Goal: Transaction & Acquisition: Download file/media

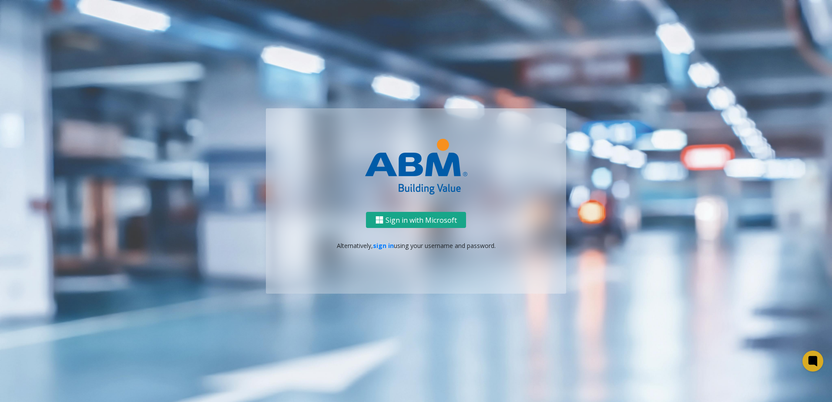
click at [394, 222] on button "Sign in with Microsoft" at bounding box center [416, 220] width 100 height 16
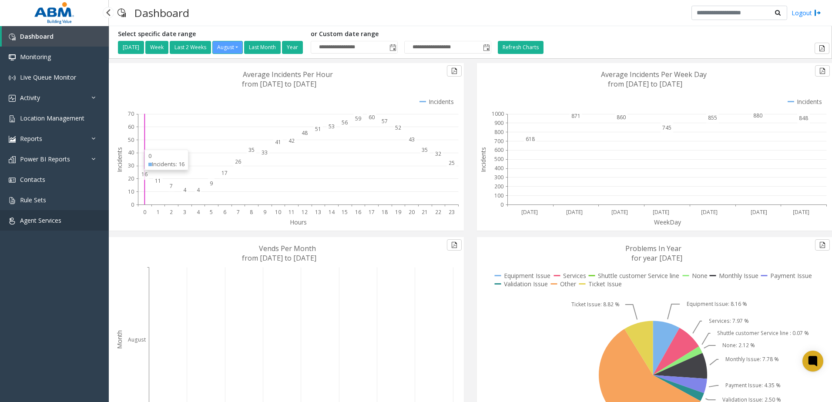
click at [37, 216] on link "Agent Services" at bounding box center [54, 220] width 109 height 20
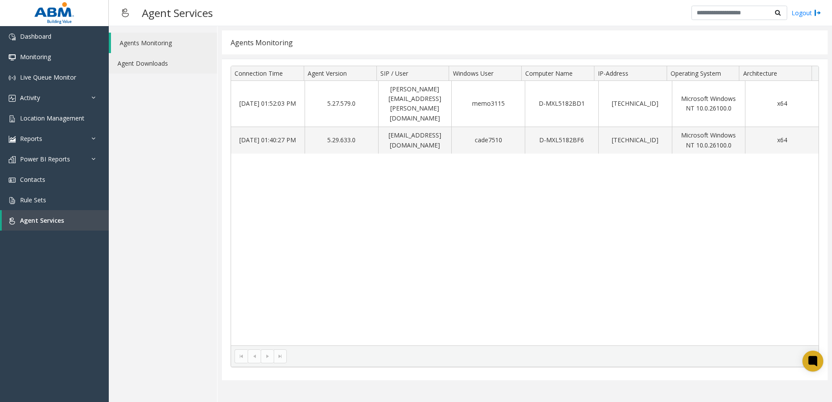
click at [144, 65] on link "Agent Downloads" at bounding box center [163, 63] width 108 height 20
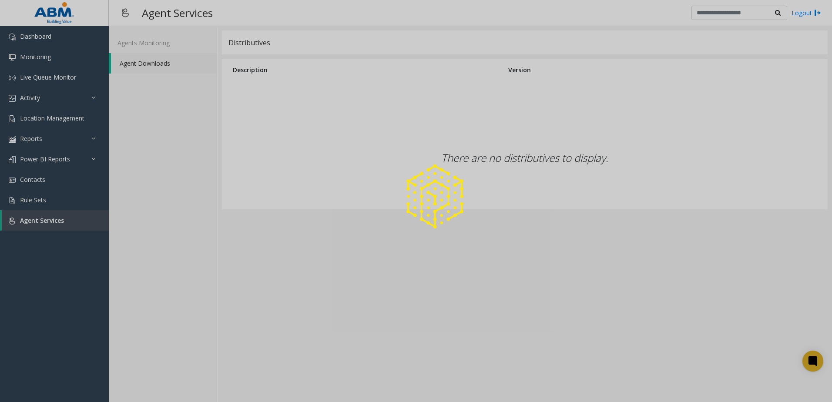
click at [148, 45] on div at bounding box center [416, 201] width 832 height 402
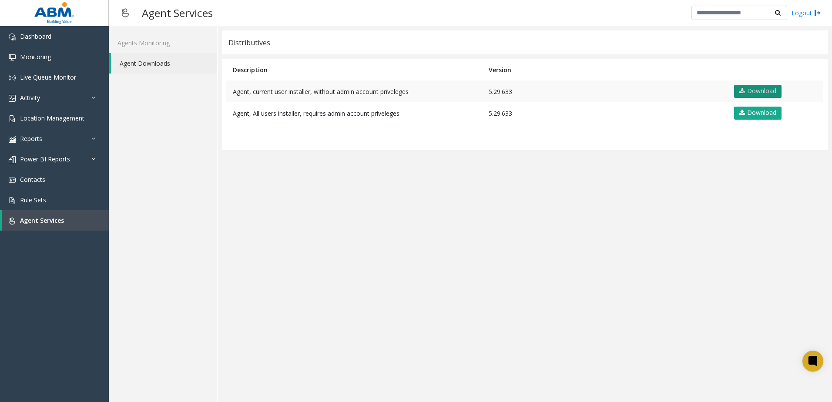
click at [750, 90] on link "Download" at bounding box center [757, 91] width 47 height 13
click at [501, 270] on app-distributives "Distributives Description Version Agent, current user installer, without admin …" at bounding box center [524, 213] width 605 height 367
click at [227, 247] on app-distributives "Distributives Description Version Agent, current user installer, without admin …" at bounding box center [524, 213] width 605 height 367
click at [760, 309] on app-distributives "Distributives Description Version Agent, current user installer, without admin …" at bounding box center [524, 213] width 605 height 367
click at [511, 230] on app-distributives "Distributives Description Version Agent, current user installer, without admin …" at bounding box center [524, 213] width 605 height 367
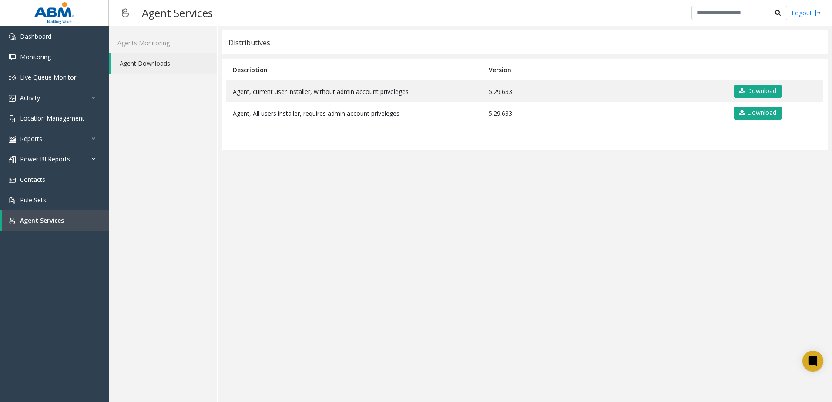
drag, startPoint x: 517, startPoint y: 257, endPoint x: 533, endPoint y: 273, distance: 22.2
click at [532, 262] on app-distributives "Distributives Description Version Agent, current user installer, without admin …" at bounding box center [524, 213] width 605 height 367
drag, startPoint x: 666, startPoint y: 202, endPoint x: 494, endPoint y: 399, distance: 261.7
click at [666, 202] on app-distributives "Distributives Description Version Agent, current user installer, without admin …" at bounding box center [524, 213] width 605 height 367
drag, startPoint x: 659, startPoint y: 181, endPoint x: 665, endPoint y: 181, distance: 6.1
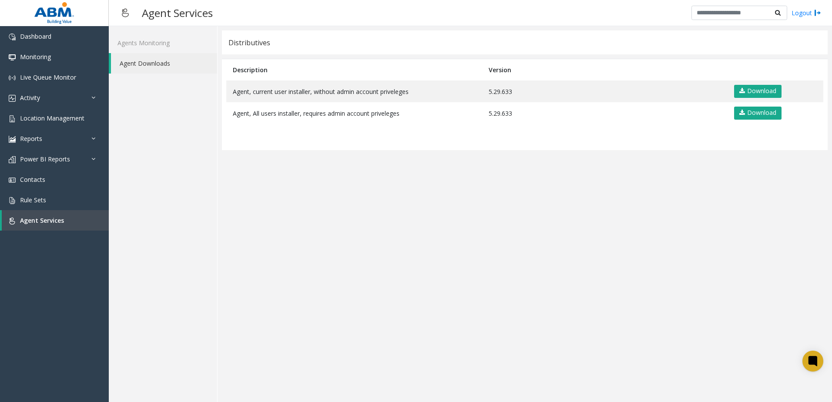
click at [660, 181] on app-distributives "Distributives Description Version Agent, current user installer, without admin …" at bounding box center [524, 213] width 605 height 367
